Goal: Check status: Check status

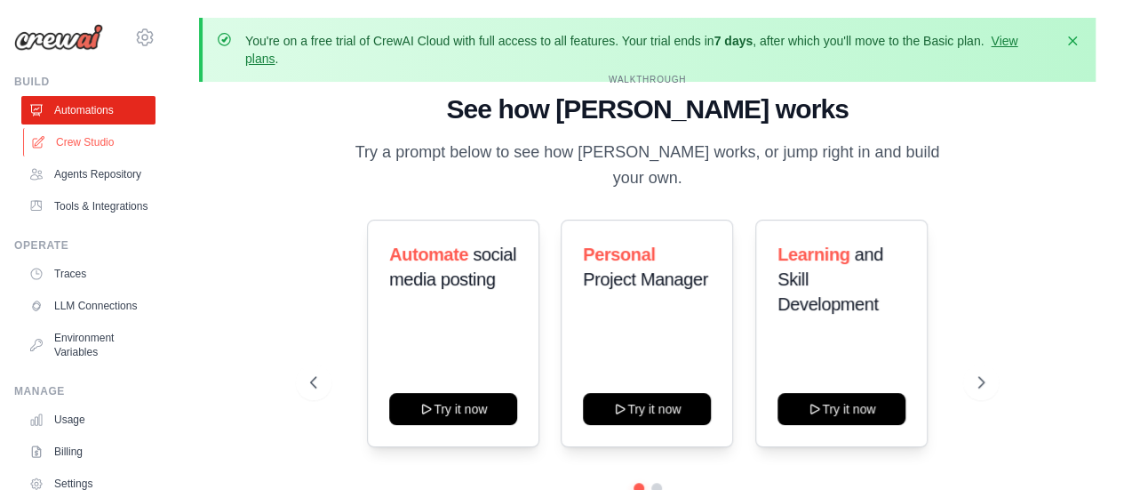
click at [59, 146] on link "Crew Studio" at bounding box center [90, 142] width 134 height 28
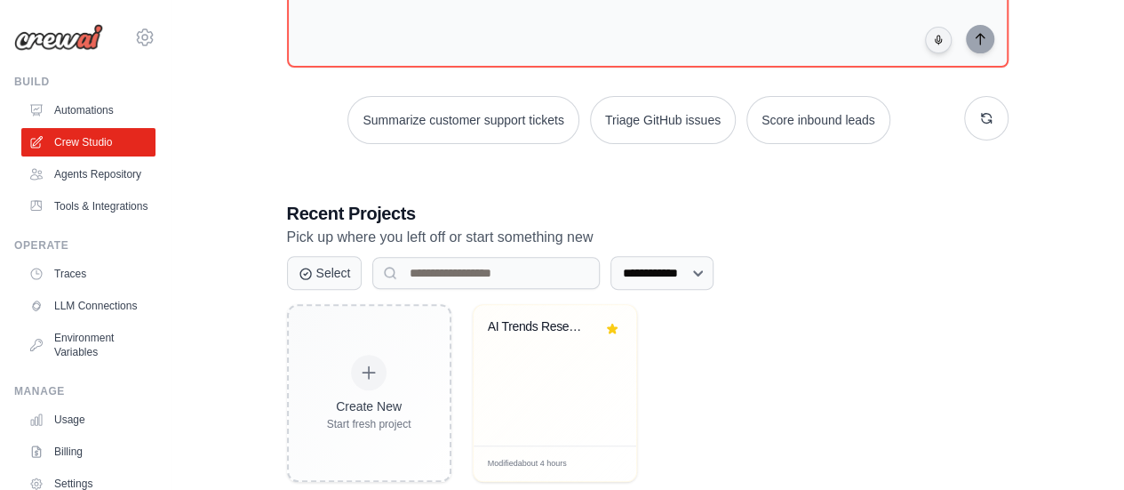
scroll to position [303, 0]
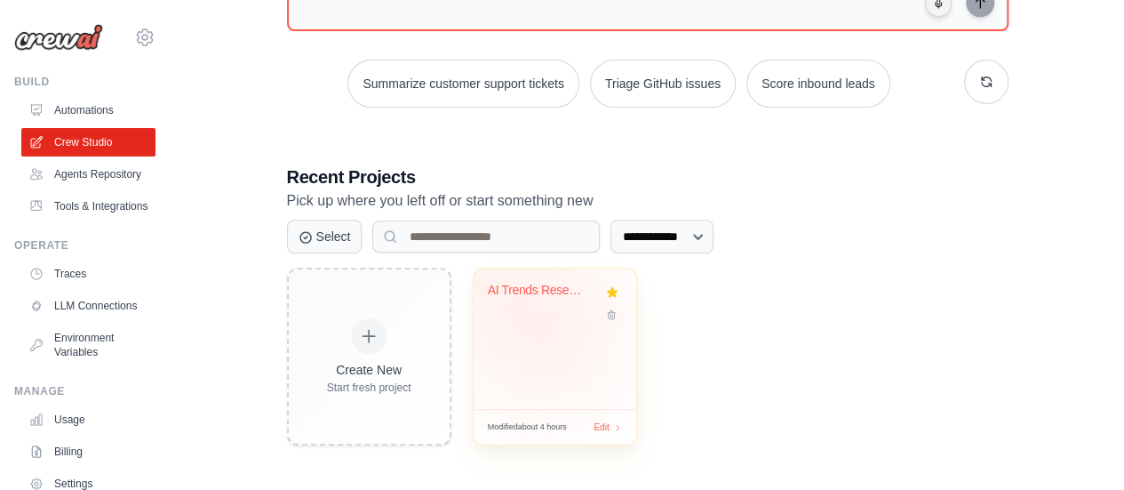
click at [548, 322] on div "AI Trends Research & Report Generat..." at bounding box center [555, 338] width 163 height 140
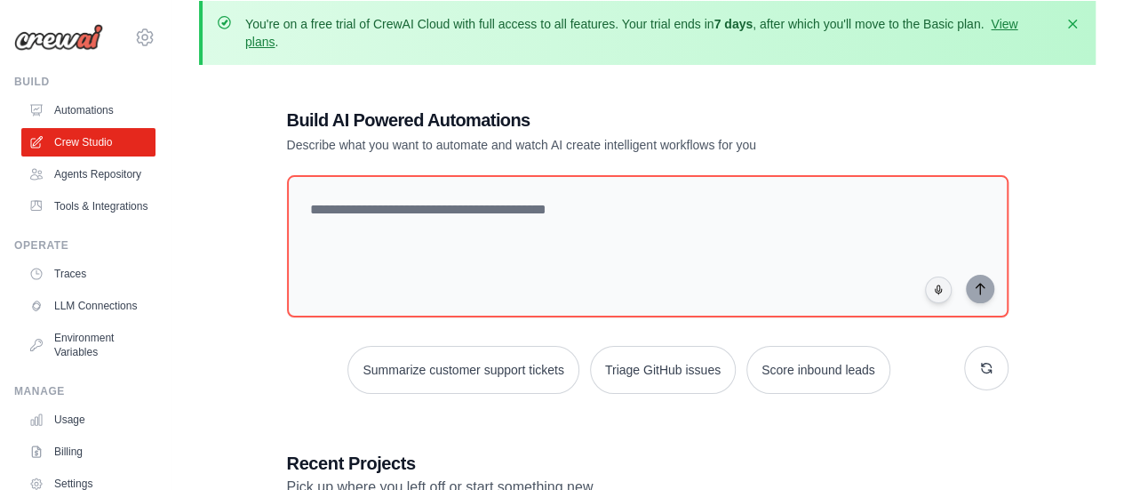
scroll to position [0, 0]
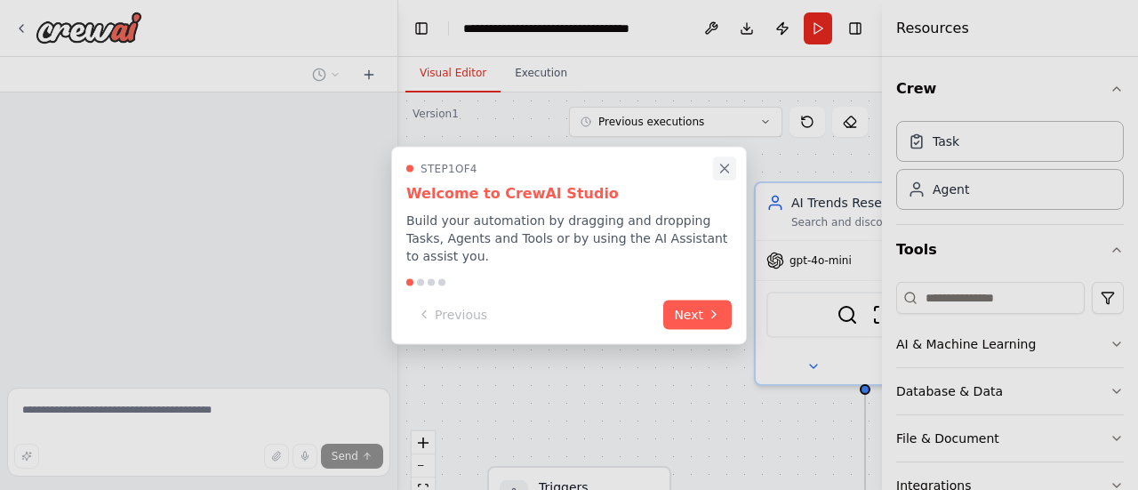
click at [725, 176] on icon "Close walkthrough" at bounding box center [724, 168] width 16 height 16
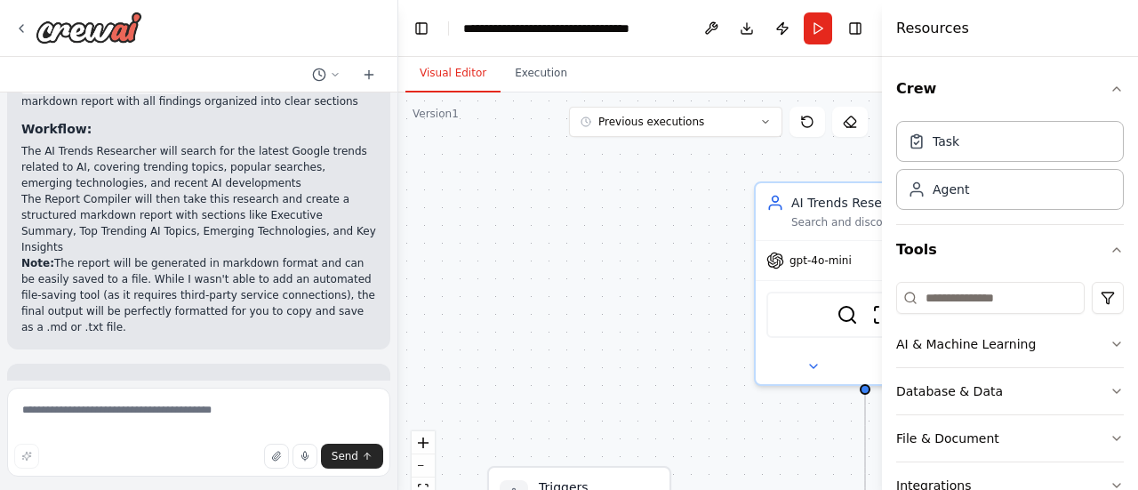
scroll to position [1477, 0]
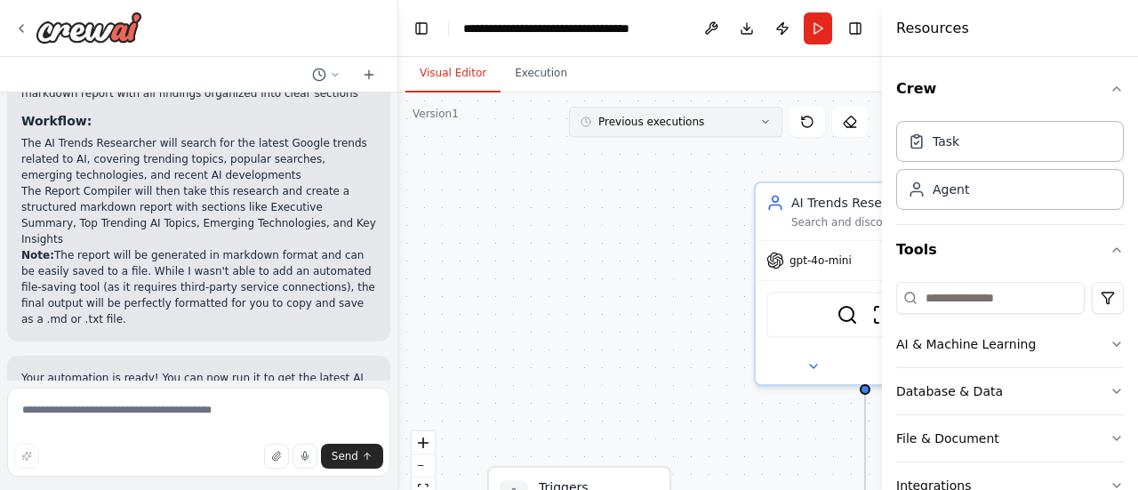
click at [651, 134] on button "Previous executions" at bounding box center [675, 122] width 213 height 30
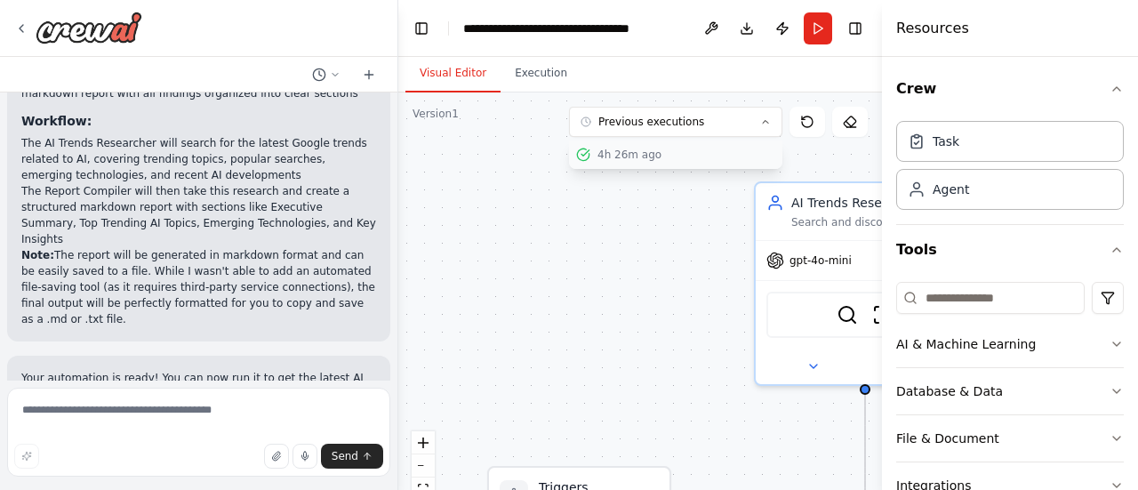
click at [641, 162] on button "4h 26m ago" at bounding box center [675, 154] width 213 height 28
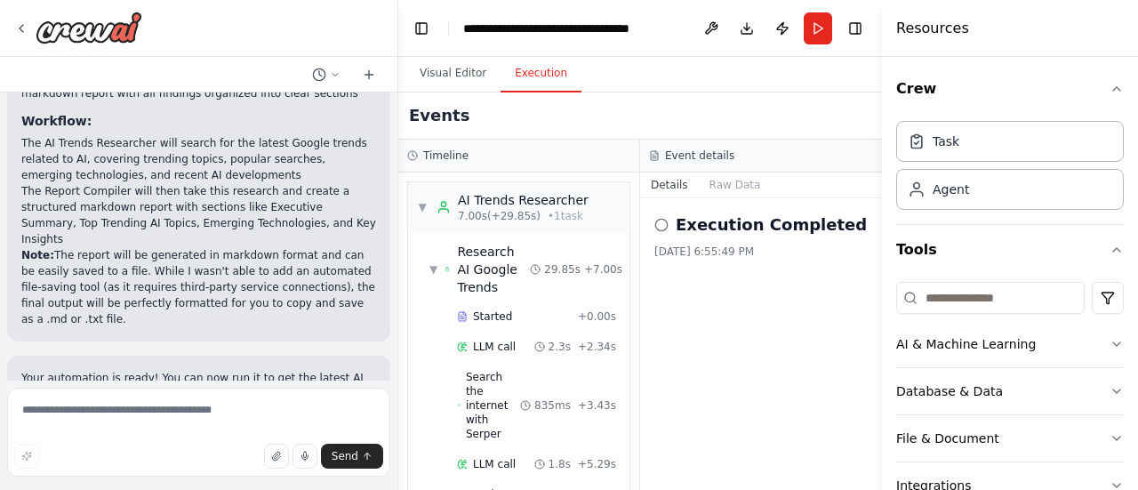
click at [521, 70] on button "Execution" at bounding box center [540, 73] width 81 height 37
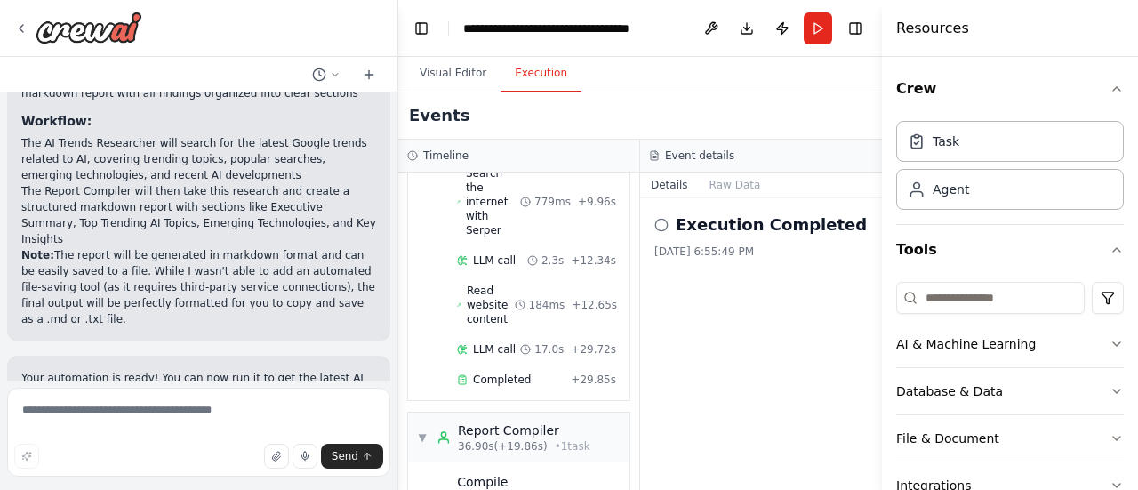
scroll to position [500, 0]
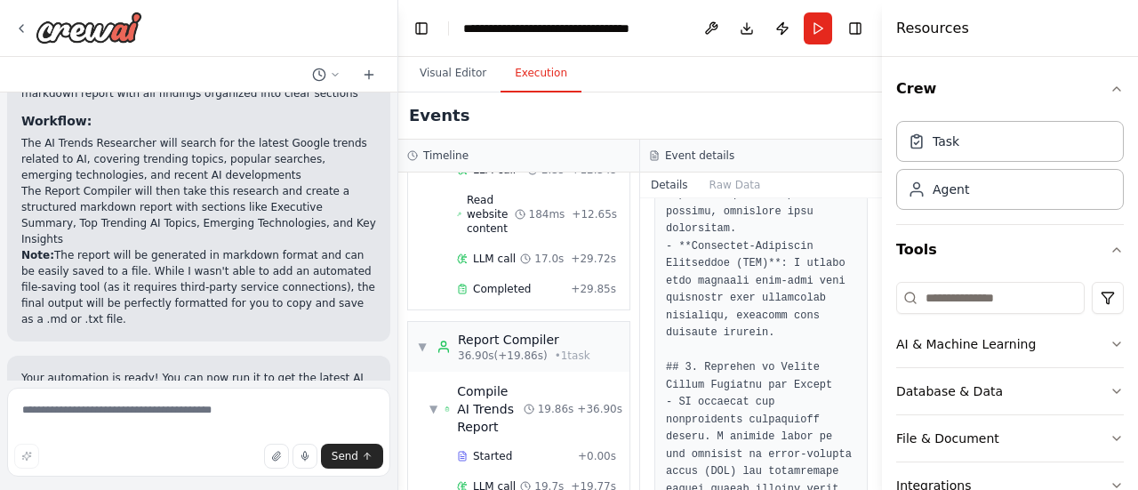
scroll to position [1600, 0]
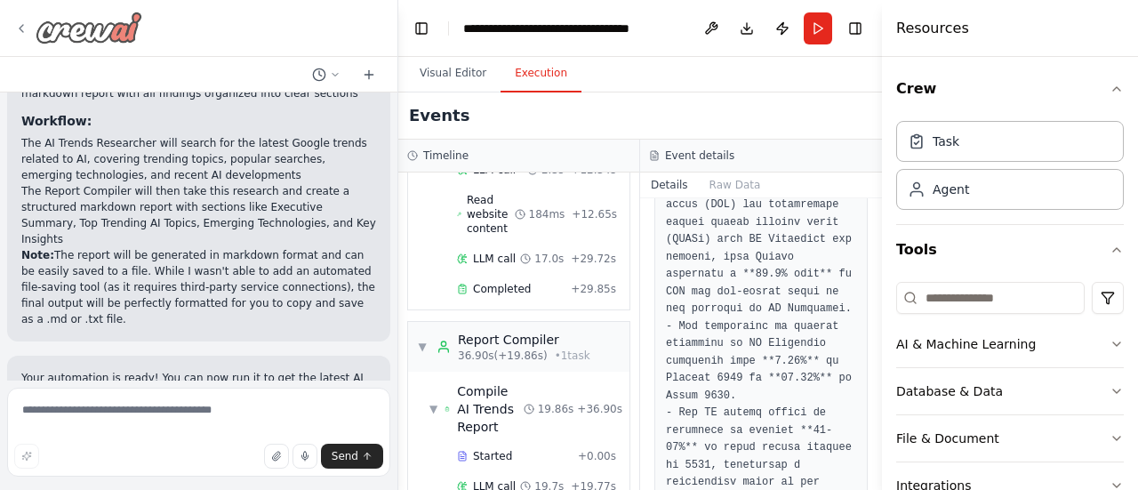
click at [19, 24] on icon at bounding box center [21, 28] width 14 height 14
